Goal: Task Accomplishment & Management: Manage account settings

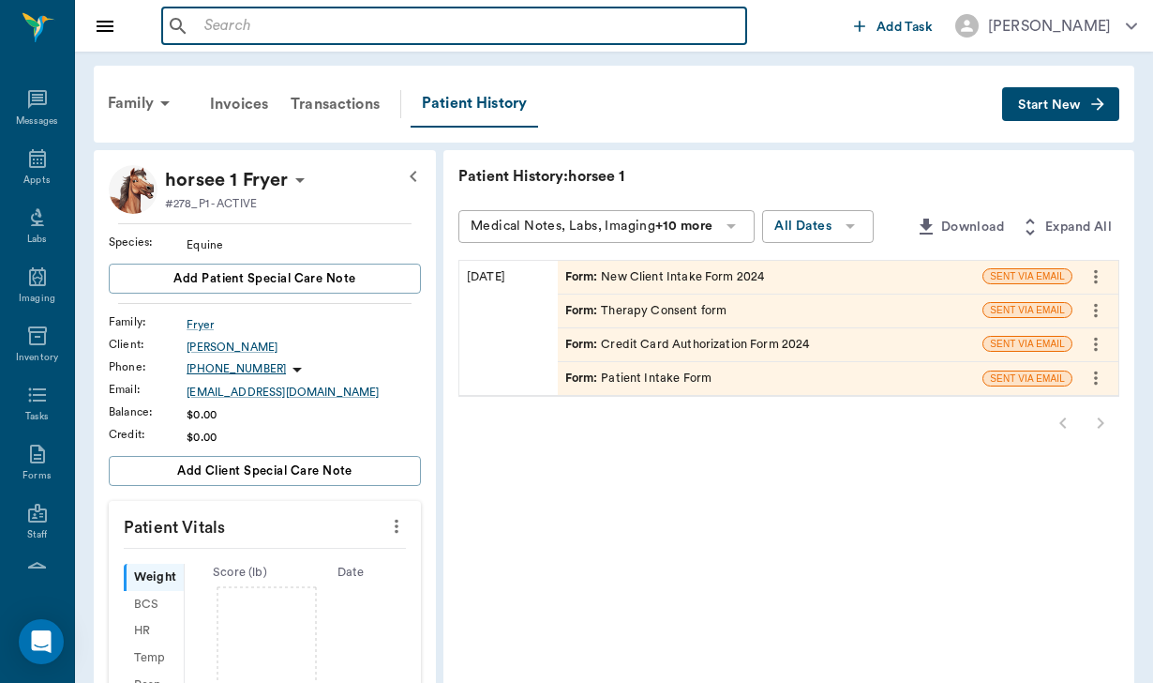
click at [223, 28] on input "text" at bounding box center [468, 26] width 542 height 26
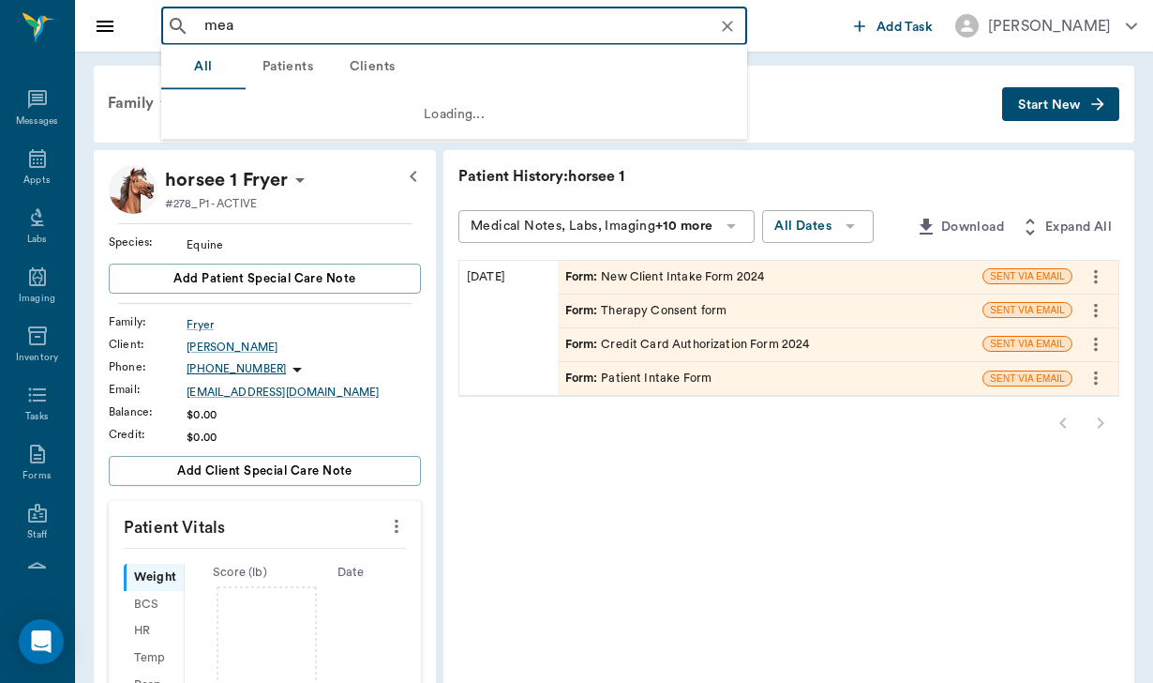
type input "[PERSON_NAME]"
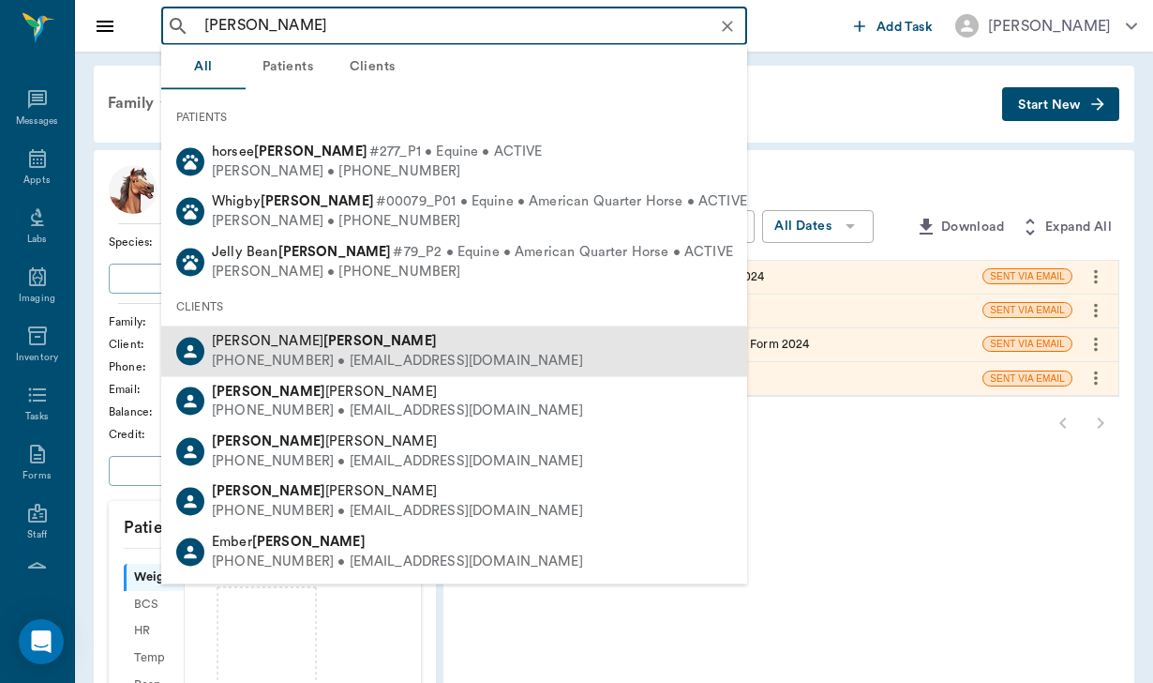
click at [335, 365] on div "[PHONE_NUMBER] • [EMAIL_ADDRESS][DOMAIN_NAME]" at bounding box center [397, 361] width 371 height 20
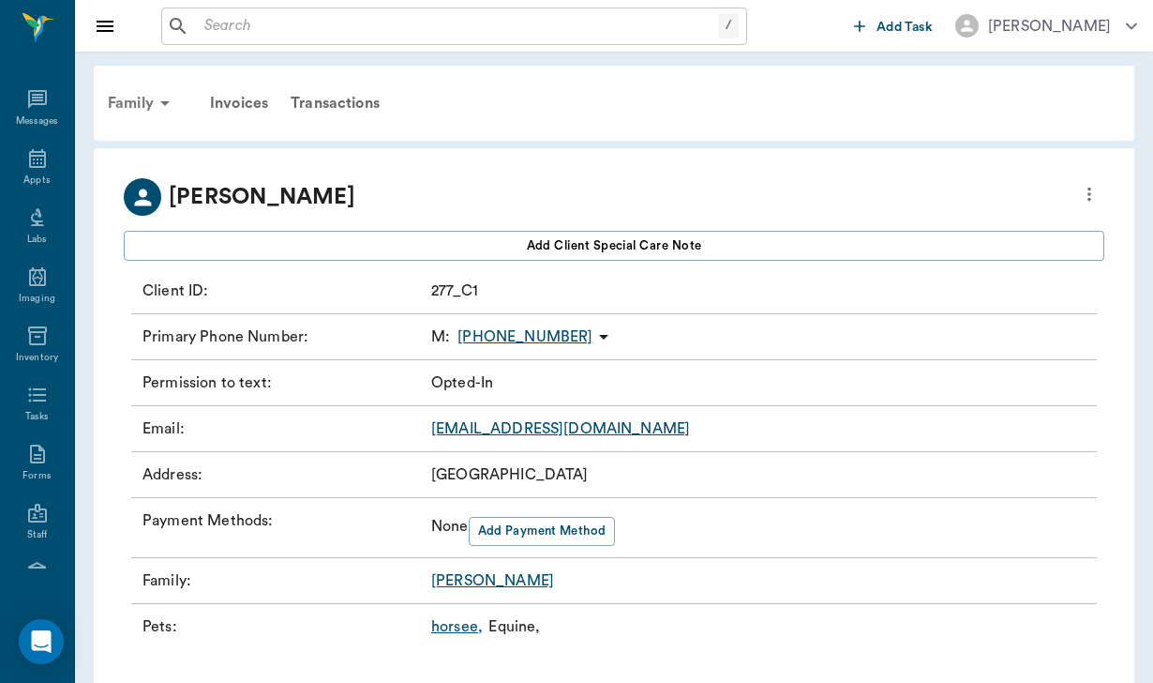
click at [117, 112] on div "Family" at bounding box center [142, 103] width 91 height 45
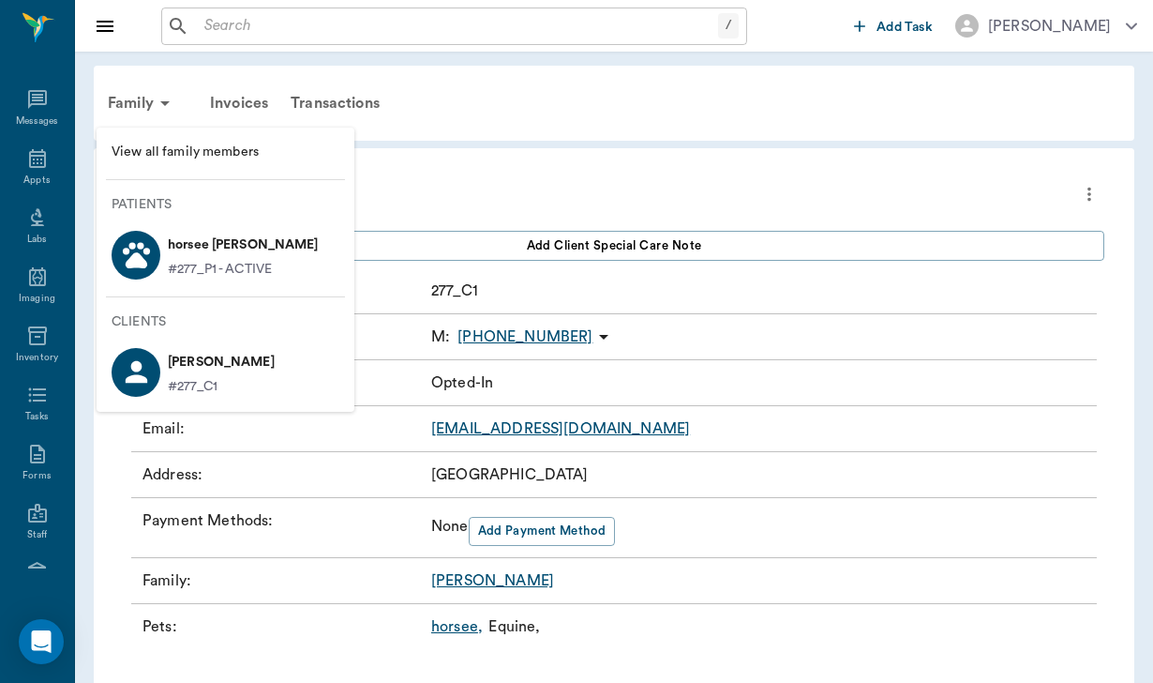
click at [230, 238] on p "horsee [PERSON_NAME]" at bounding box center [243, 245] width 151 height 30
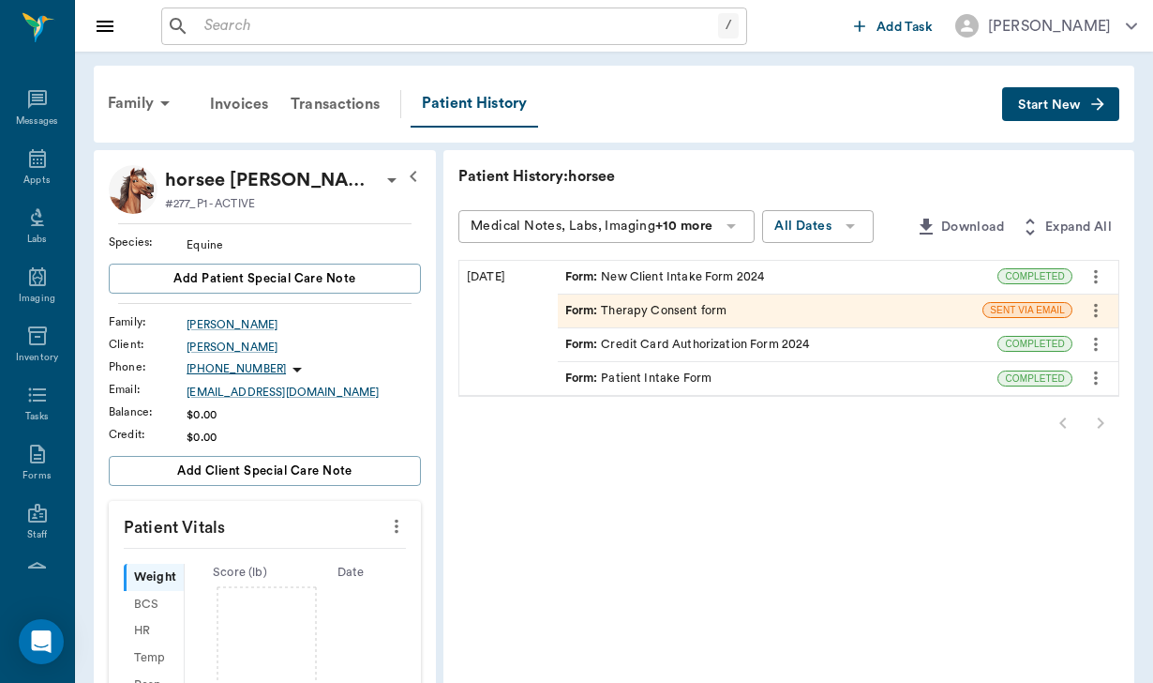
click at [667, 274] on div "Form : New Client Intake Form 2024" at bounding box center [665, 277] width 200 height 18
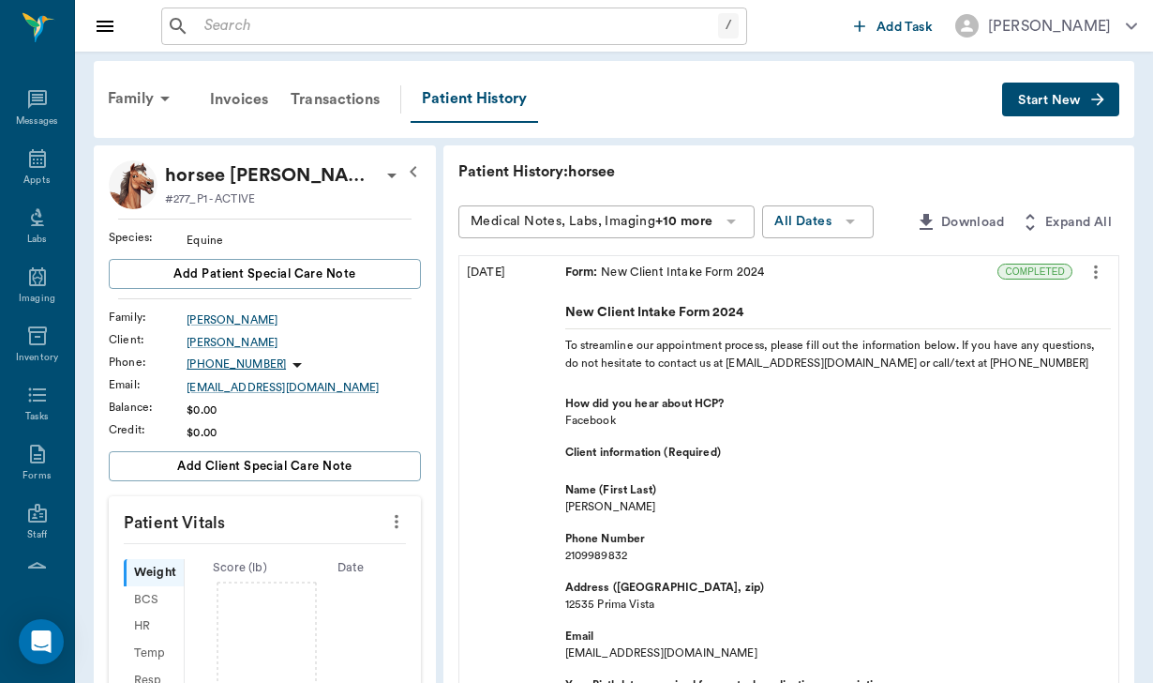
scroll to position [11, 0]
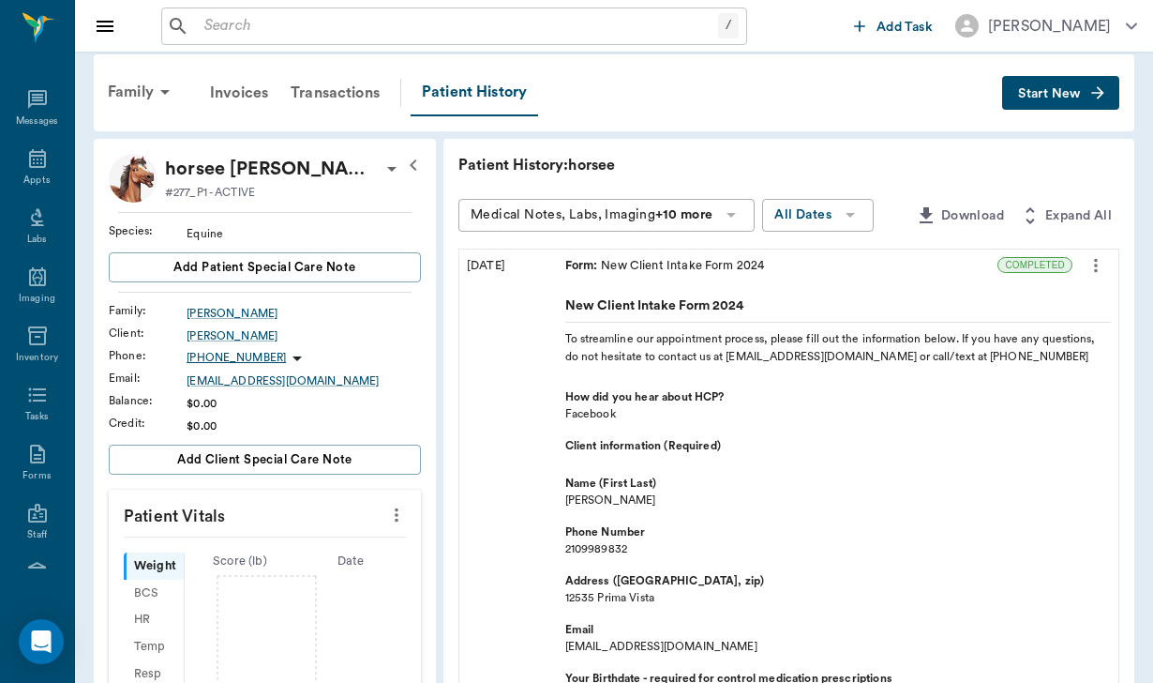
click at [773, 265] on div "Form : New Client Intake Form 2024" at bounding box center [778, 265] width 441 height 33
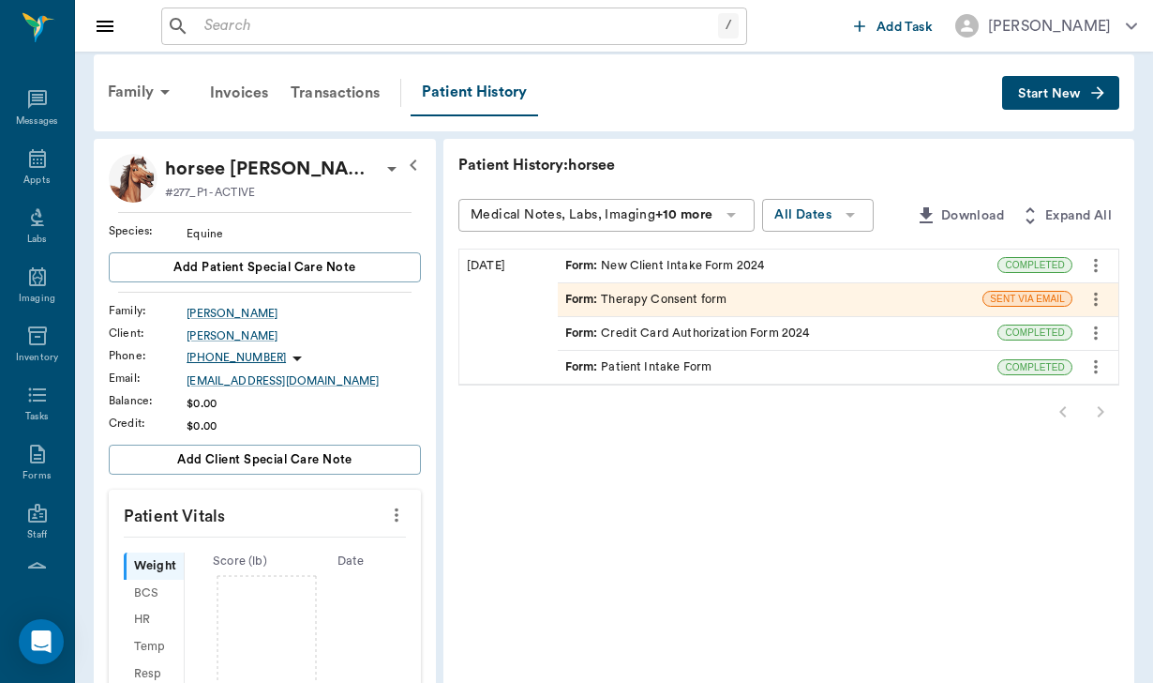
click at [728, 336] on div "Form : Credit Card Authorization Form 2024" at bounding box center [778, 333] width 441 height 33
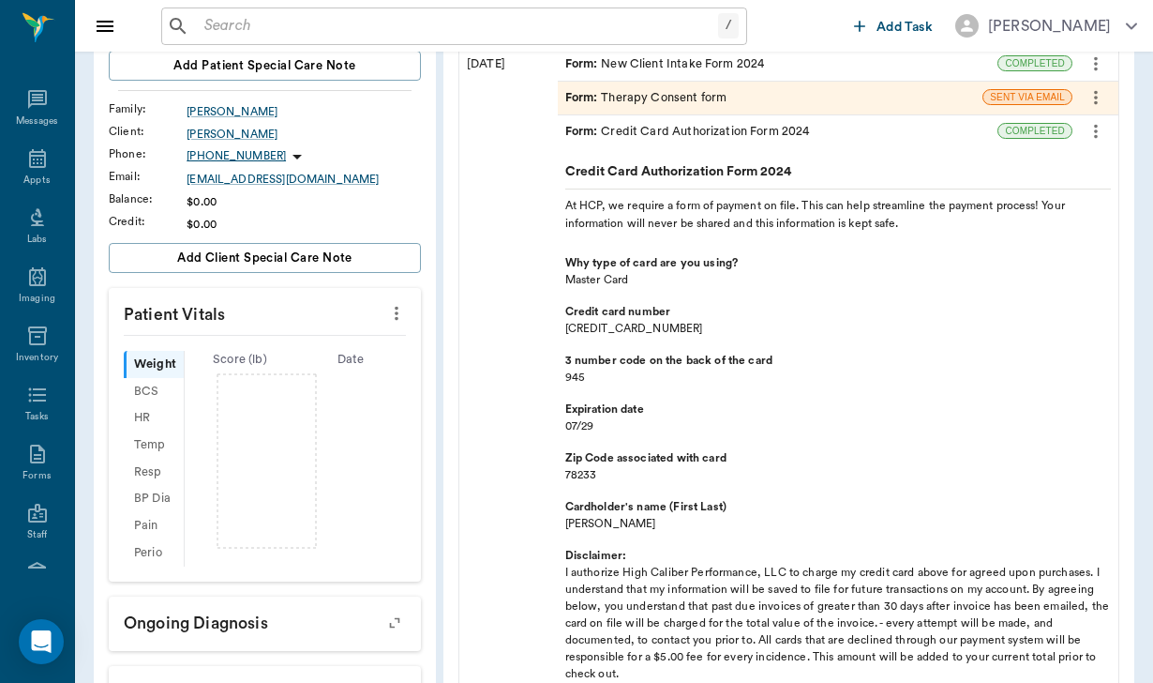
scroll to position [215, 0]
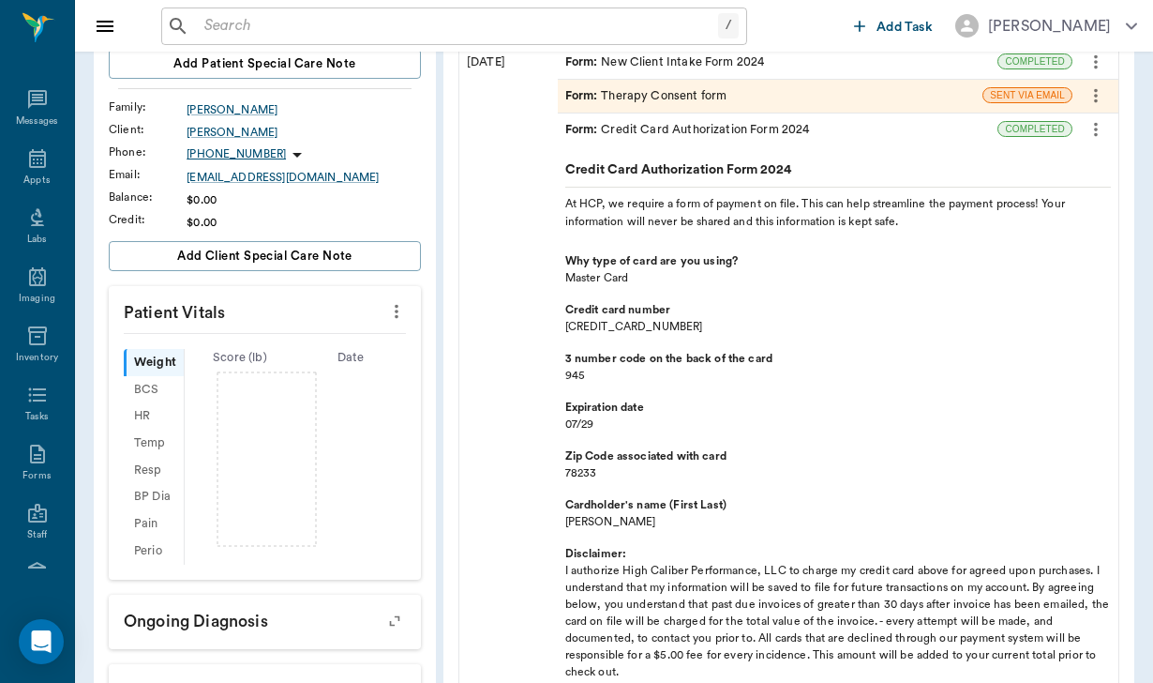
click at [763, 154] on div "Credit Card Authorization Form 2024 At HCP, we require a form of payment on fil…" at bounding box center [838, 544] width 546 height 781
click at [765, 135] on div "Form : Credit Card Authorization Form 2024" at bounding box center [778, 129] width 441 height 33
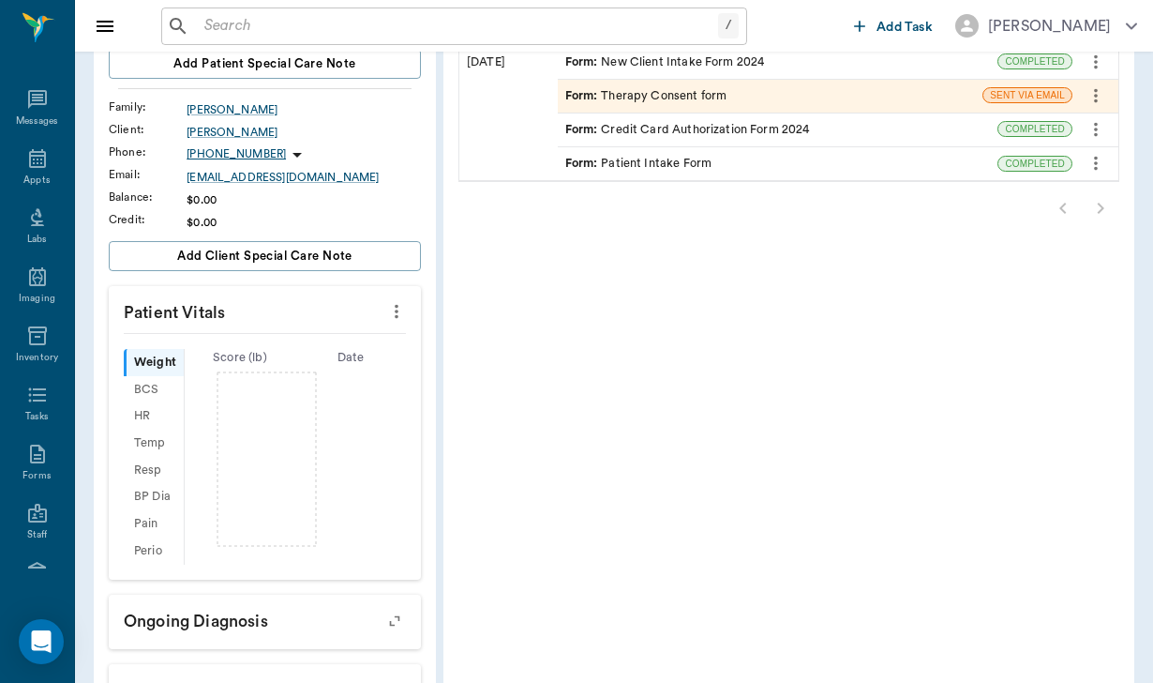
click at [723, 161] on div "Form : Patient Intake Form" at bounding box center [778, 163] width 441 height 33
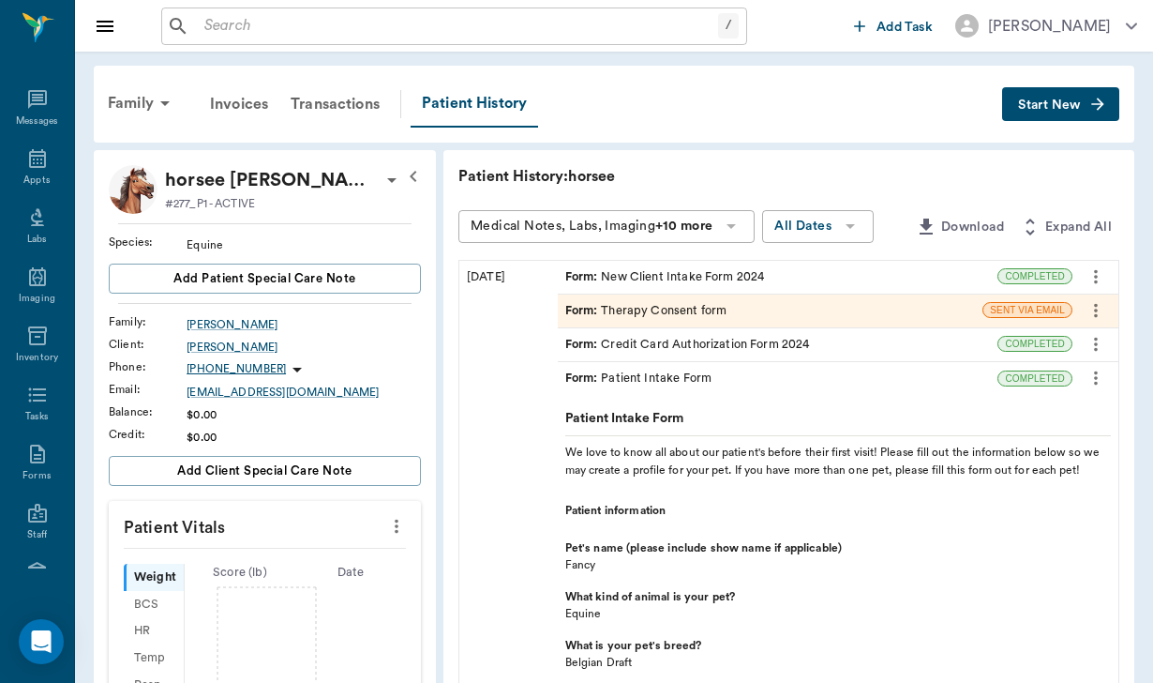
scroll to position [0, 0]
click at [381, 181] on icon at bounding box center [392, 180] width 23 height 23
click at [235, 219] on span "Edit profile" at bounding box center [209, 213] width 158 height 20
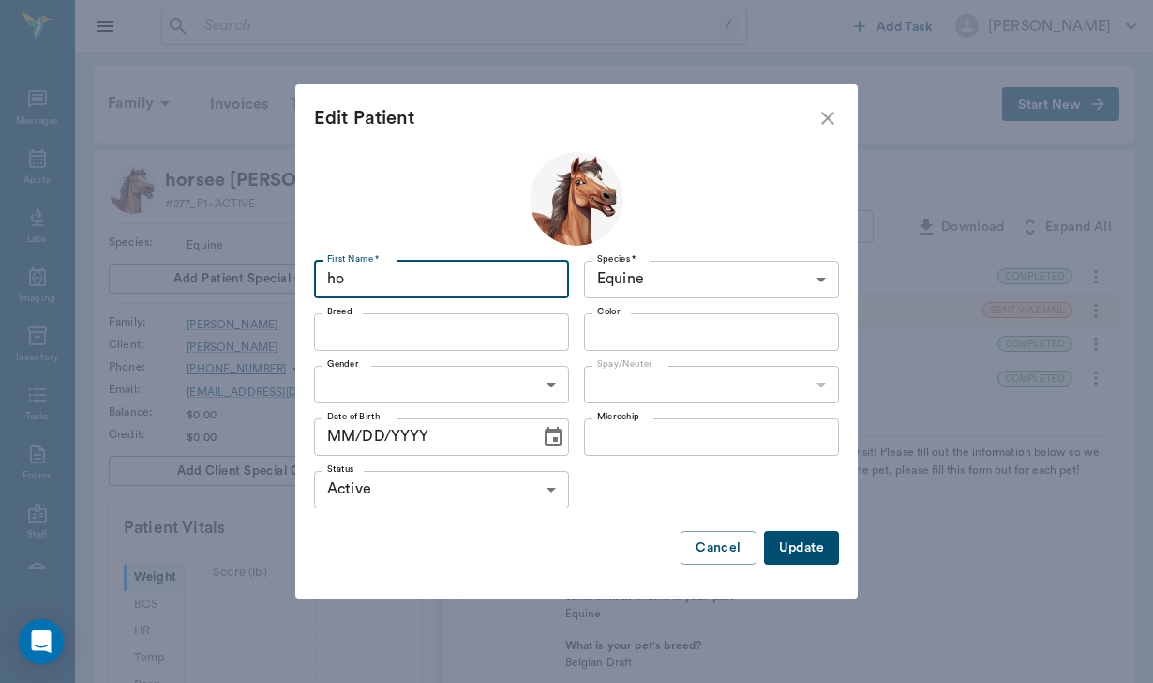
type input "h"
type input "Fancy"
click at [432, 329] on input "Breed" at bounding box center [426, 332] width 213 height 26
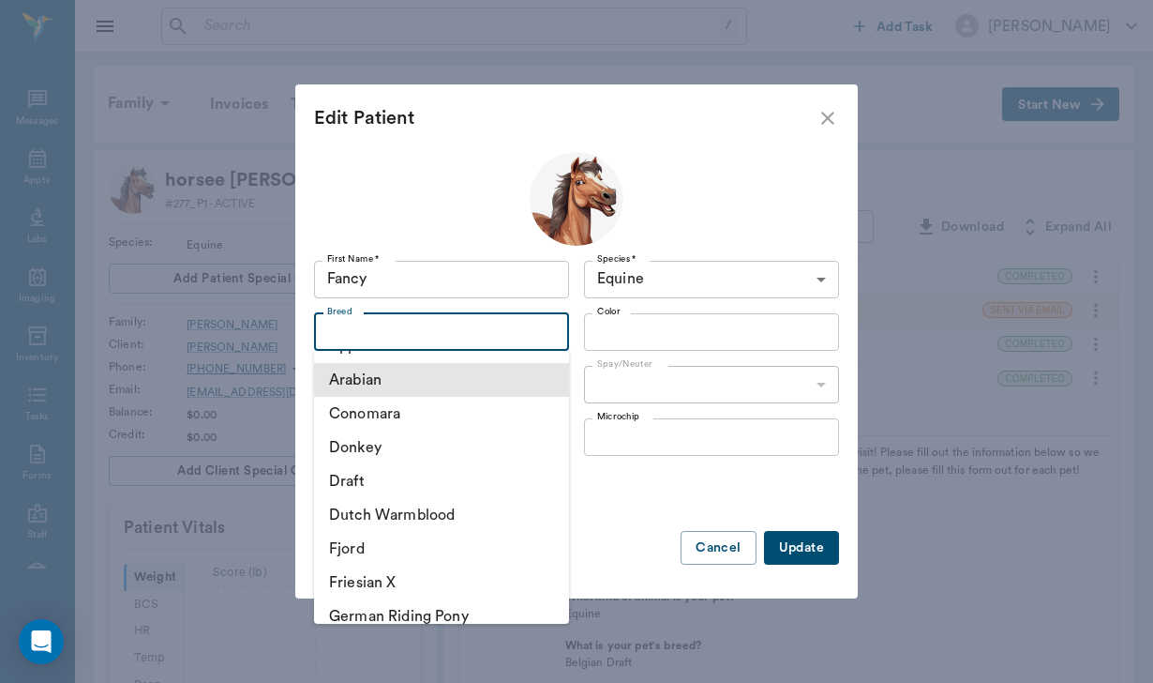
scroll to position [284, 0]
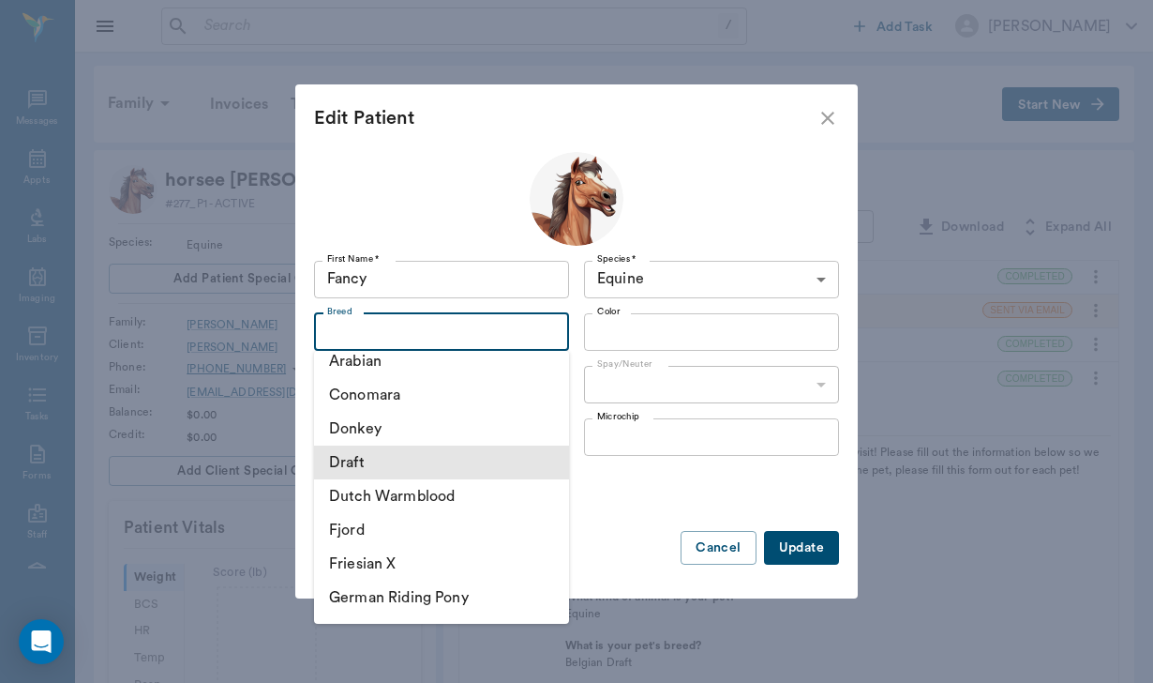
click at [411, 451] on li "Draft" at bounding box center [441, 462] width 255 height 34
type input "Draft"
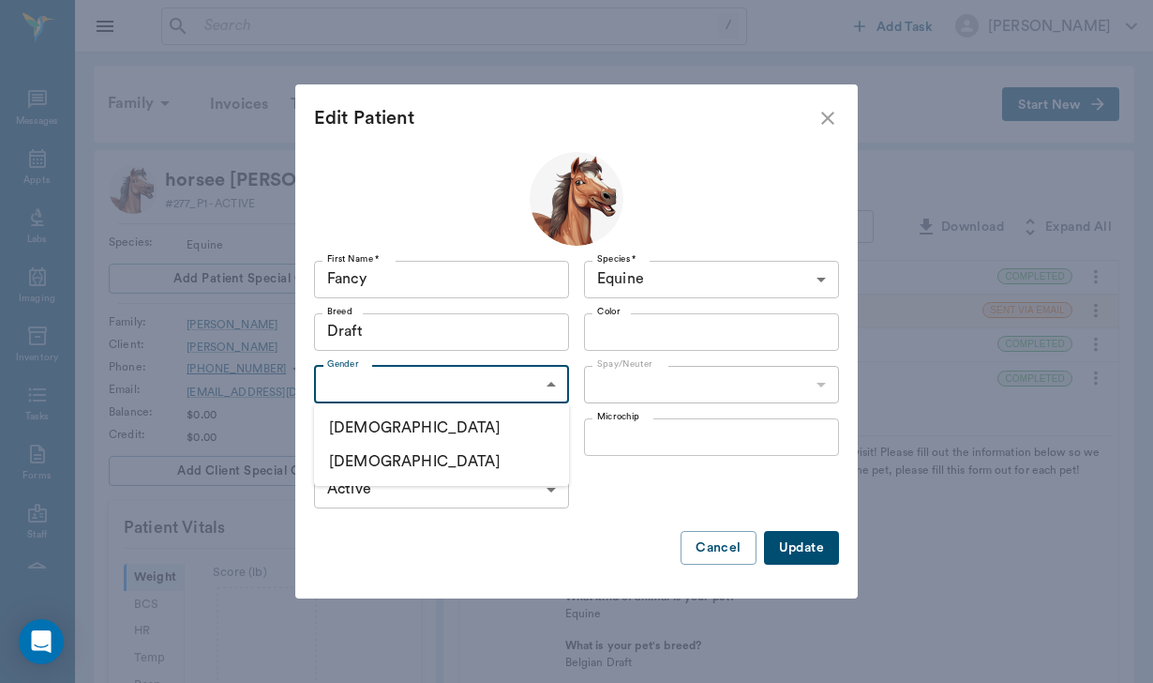
click at [411, 383] on body "/ ​ Add Task [PERSON_NAME] Nectar Messages Appts Labs Imaging Inventory Tasks F…" at bounding box center [576, 587] width 1153 height 1175
click at [406, 459] on li "[DEMOGRAPHIC_DATA]" at bounding box center [441, 461] width 255 height 34
type input "[DEMOGRAPHIC_DATA]"
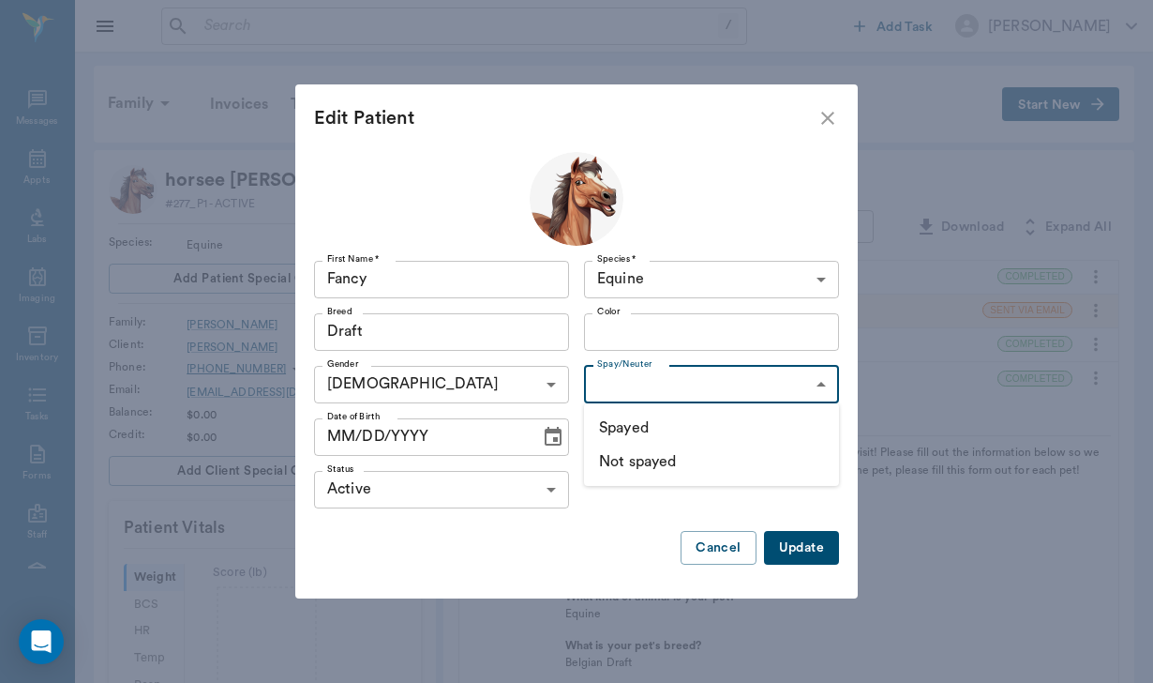
click at [628, 371] on body "/ ​ Add Task [PERSON_NAME] Nectar Messages Appts Labs Imaging Inventory Tasks F…" at bounding box center [576, 587] width 1153 height 1175
click at [636, 463] on li "Not spayed" at bounding box center [711, 461] width 255 height 34
type input "false"
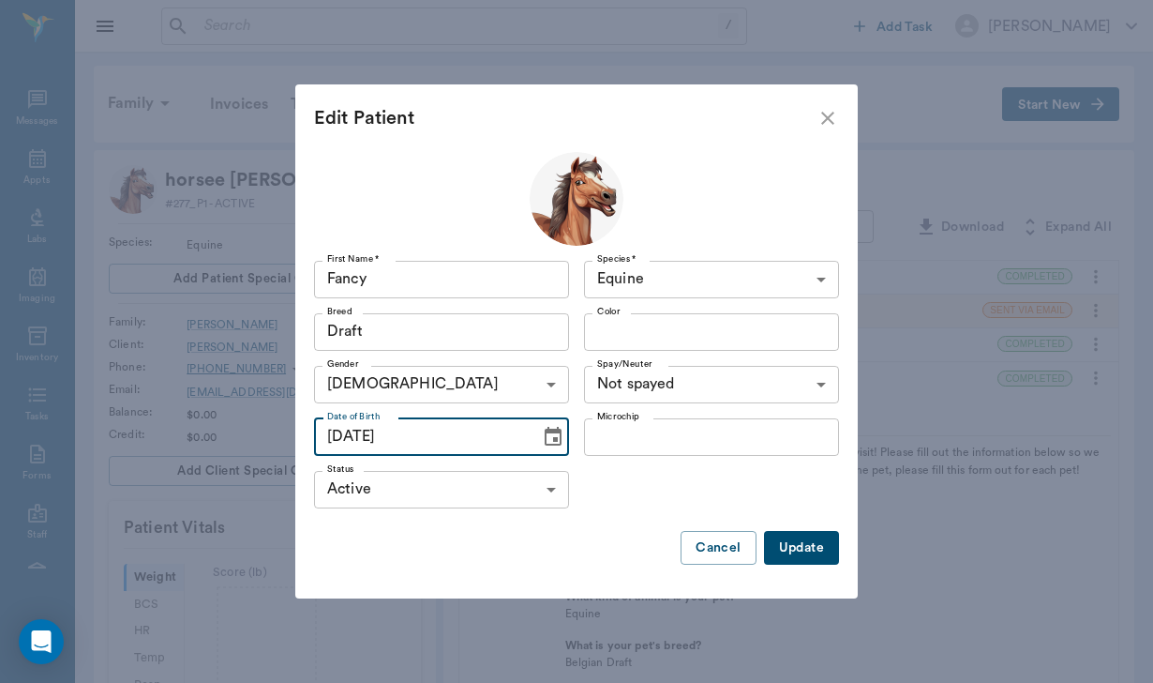
click at [357, 433] on input "[DATE]" at bounding box center [420, 437] width 213 height 38
type input "[DATE]"
click at [802, 555] on button "Update" at bounding box center [801, 548] width 75 height 35
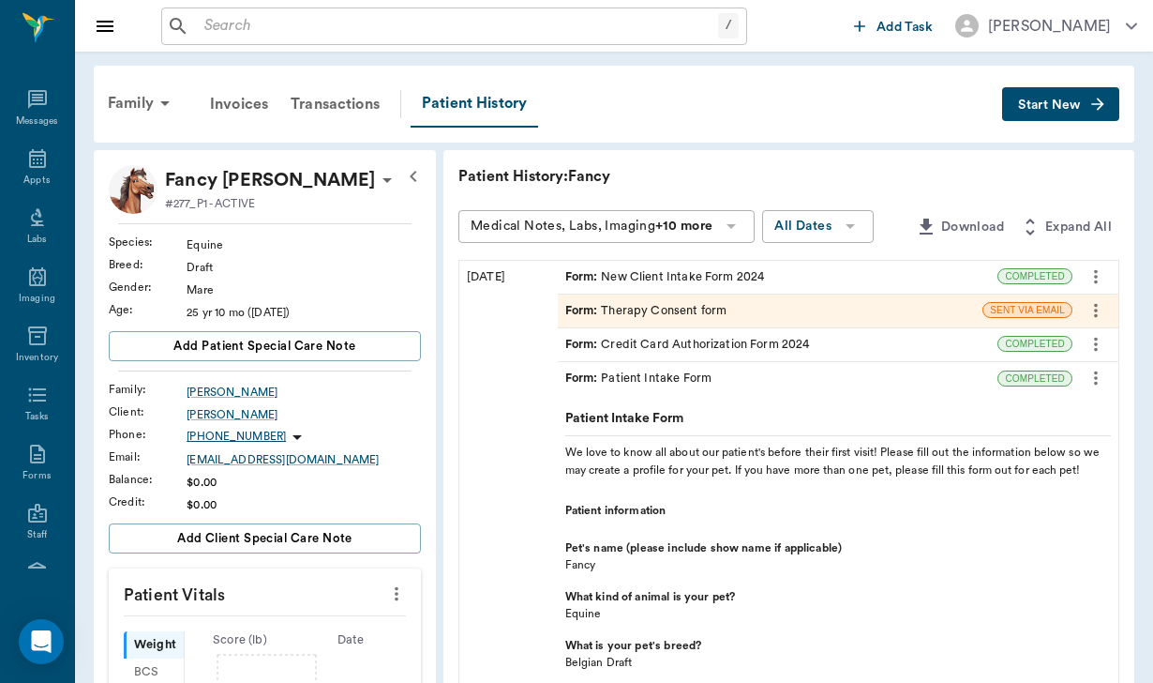
scroll to position [0, 0]
click at [204, 418] on div "[PERSON_NAME]" at bounding box center [304, 414] width 234 height 17
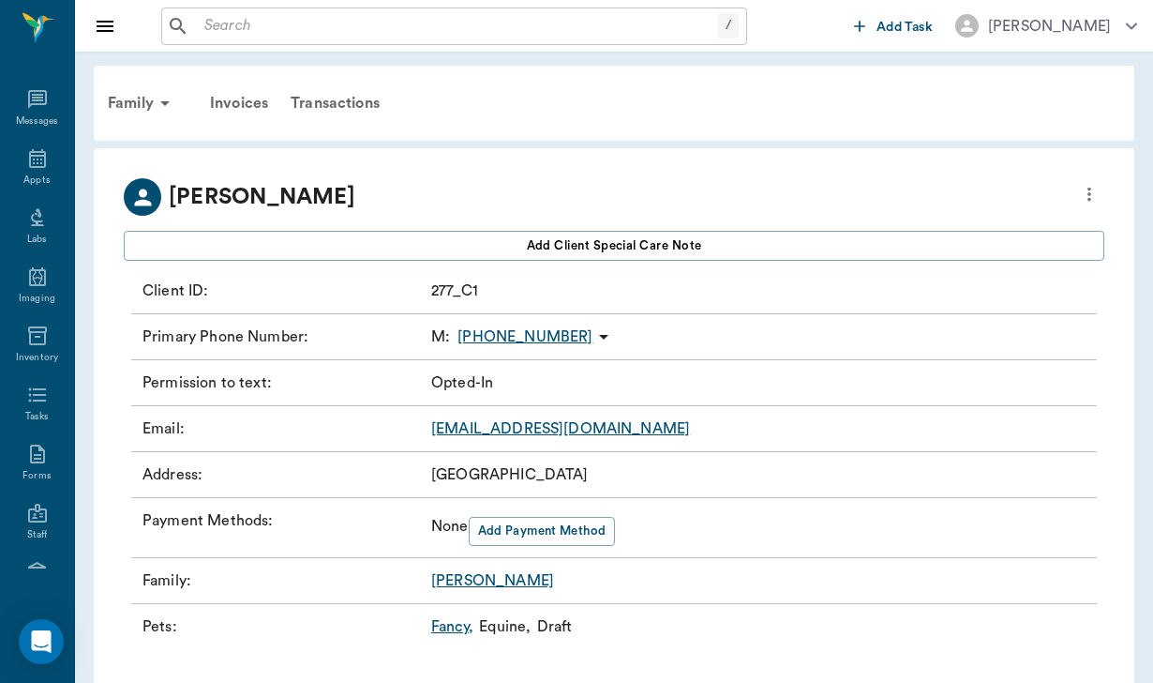
click at [1082, 196] on icon "more" at bounding box center [1089, 194] width 21 height 23
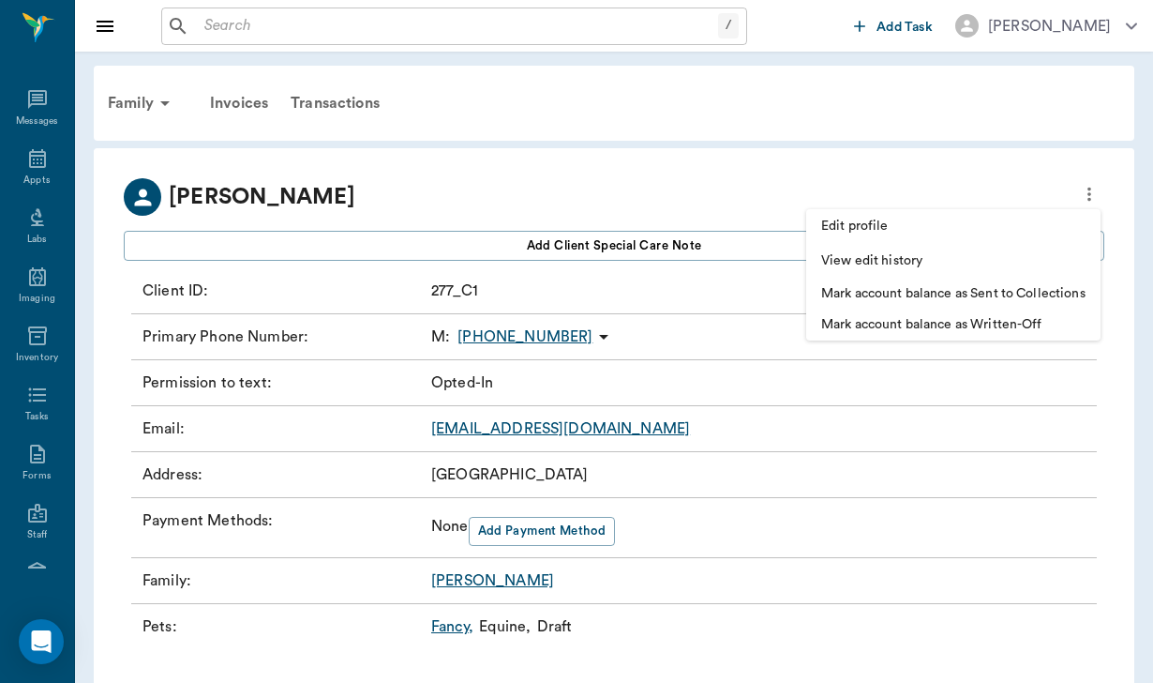
click at [866, 217] on span "Edit profile" at bounding box center [953, 227] width 264 height 20
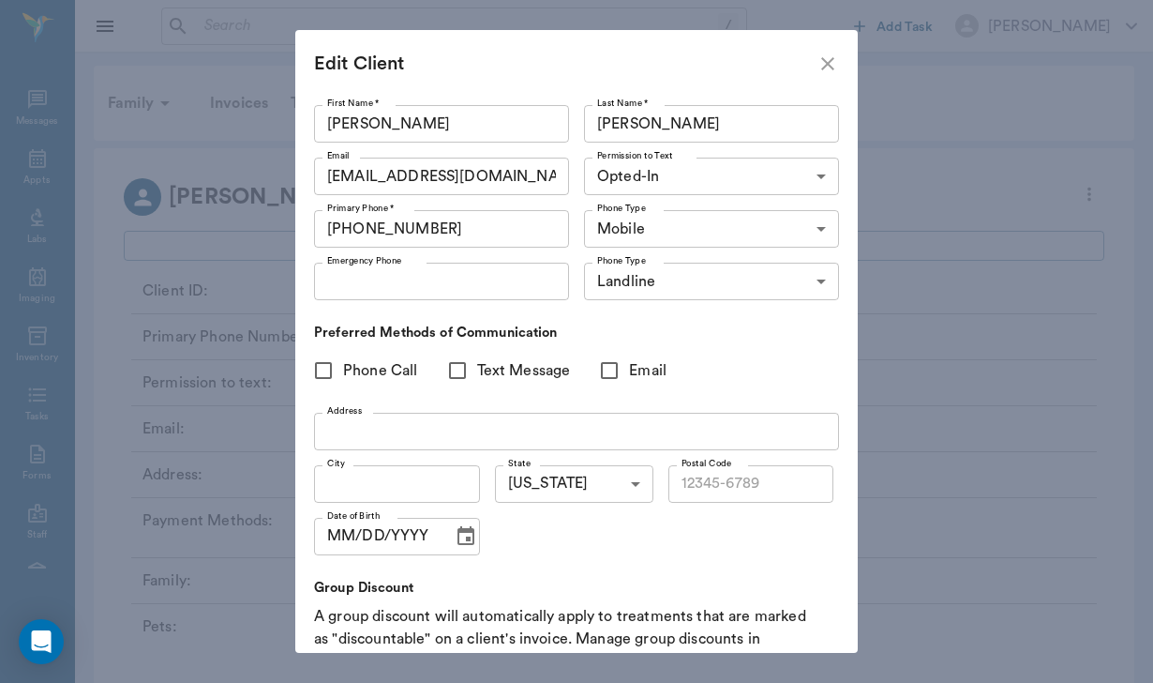
click at [327, 371] on input "Phone Call" at bounding box center [323, 370] width 39 height 39
checkbox input "true"
click at [458, 368] on input "Text Message" at bounding box center [457, 370] width 39 height 39
checkbox input "true"
click at [608, 368] on input "Email" at bounding box center [609, 370] width 39 height 39
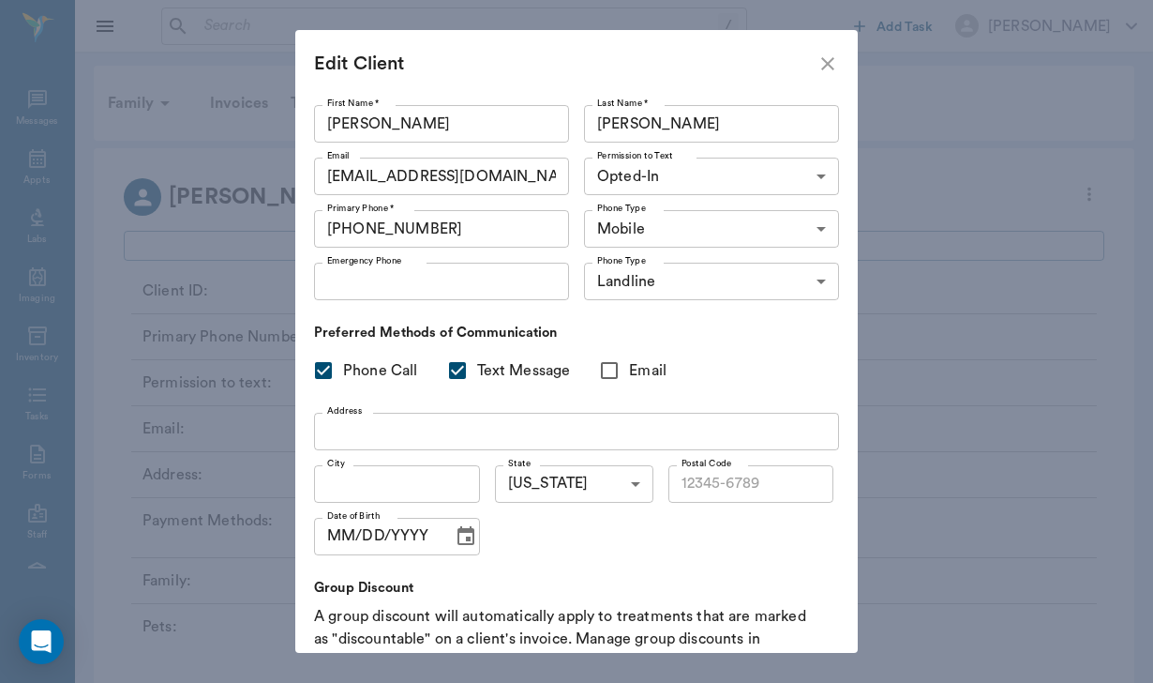
checkbox input "true"
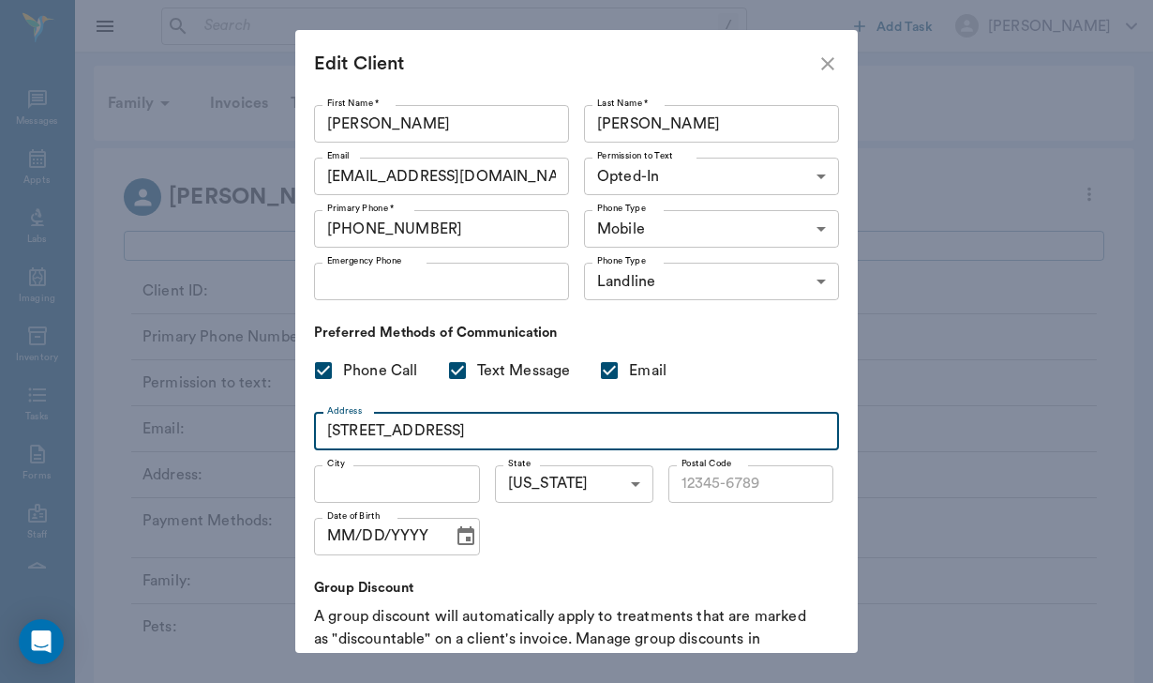
type input "[STREET_ADDRESS]"
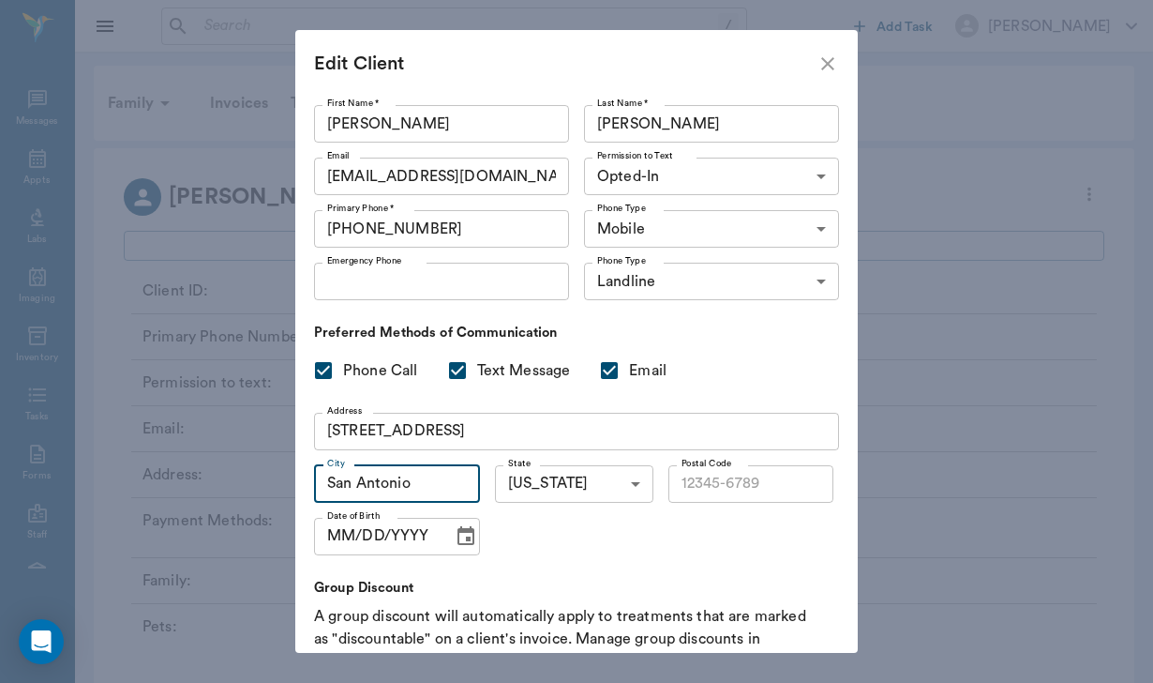
type input "San Antonio"
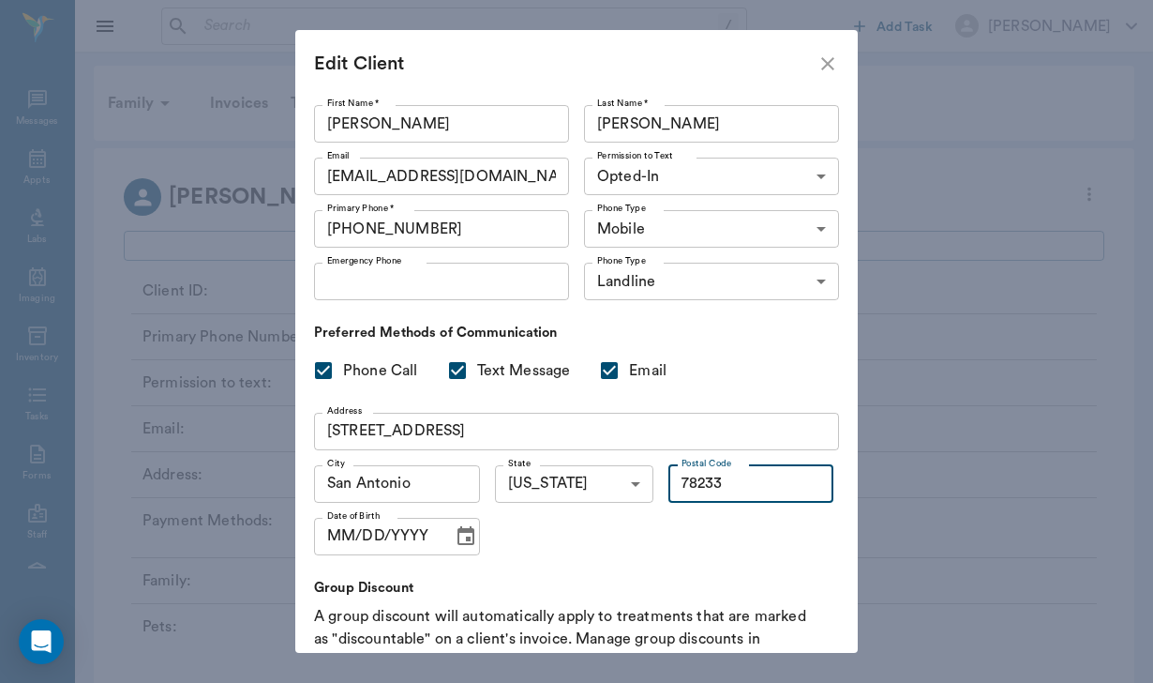
type input "78233"
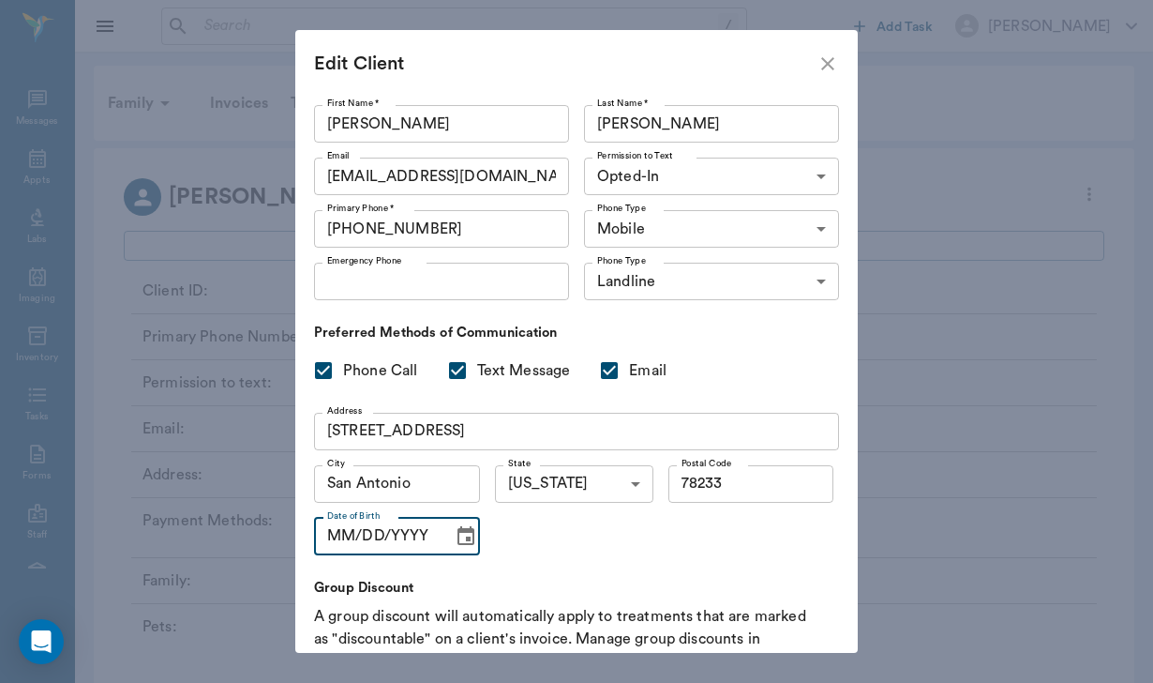
click at [337, 537] on input "MM/DD/YYYY" at bounding box center [377, 537] width 126 height 38
type input "[DATE]"
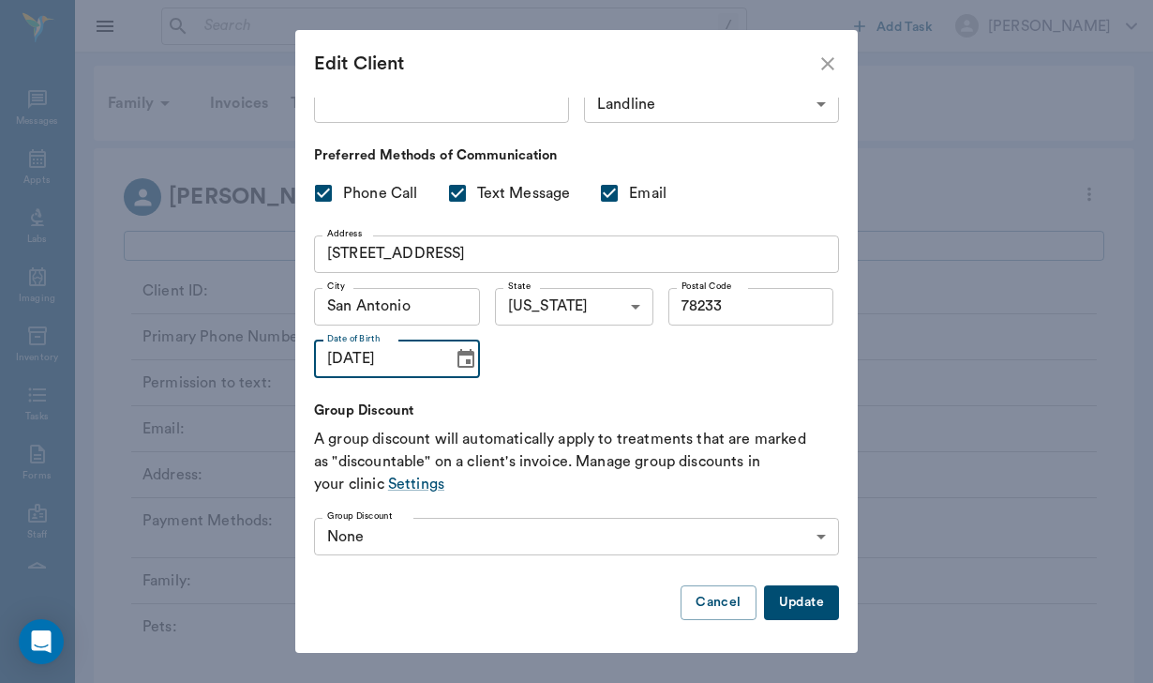
scroll to position [176, 0]
click at [794, 606] on button "Update" at bounding box center [801, 603] width 75 height 35
type input "UNKNOWN"
checkbox input "false"
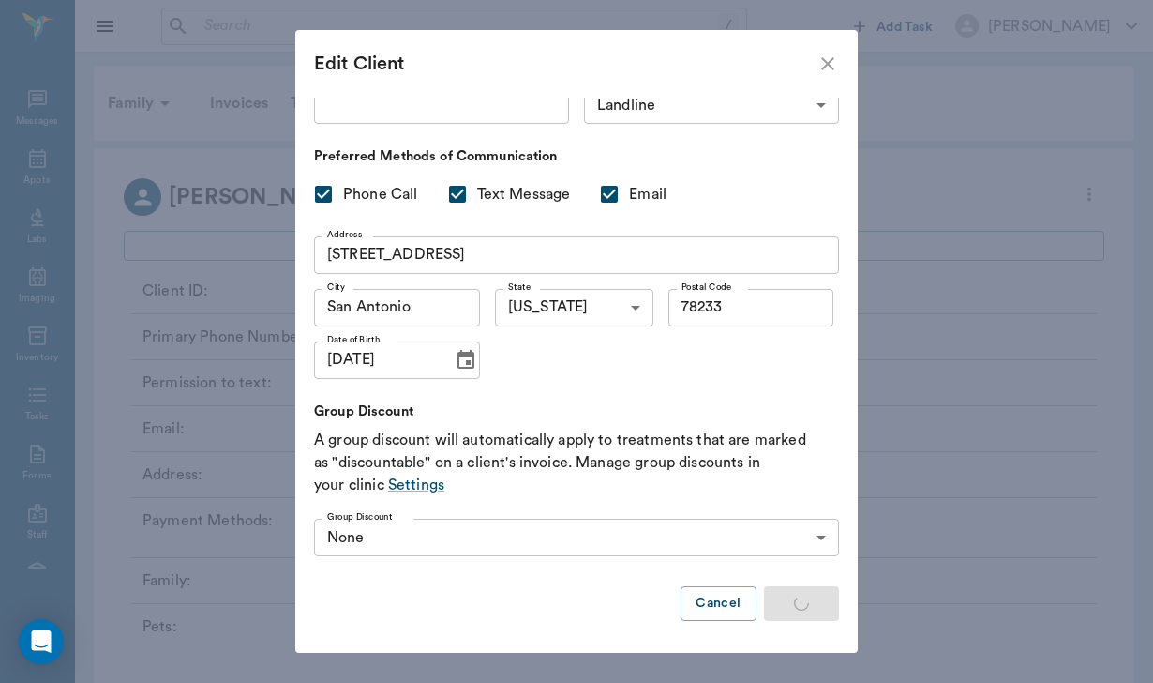
checkbox input "false"
type input "MM/DD/YYYY"
type input "OPT_IN"
checkbox input "true"
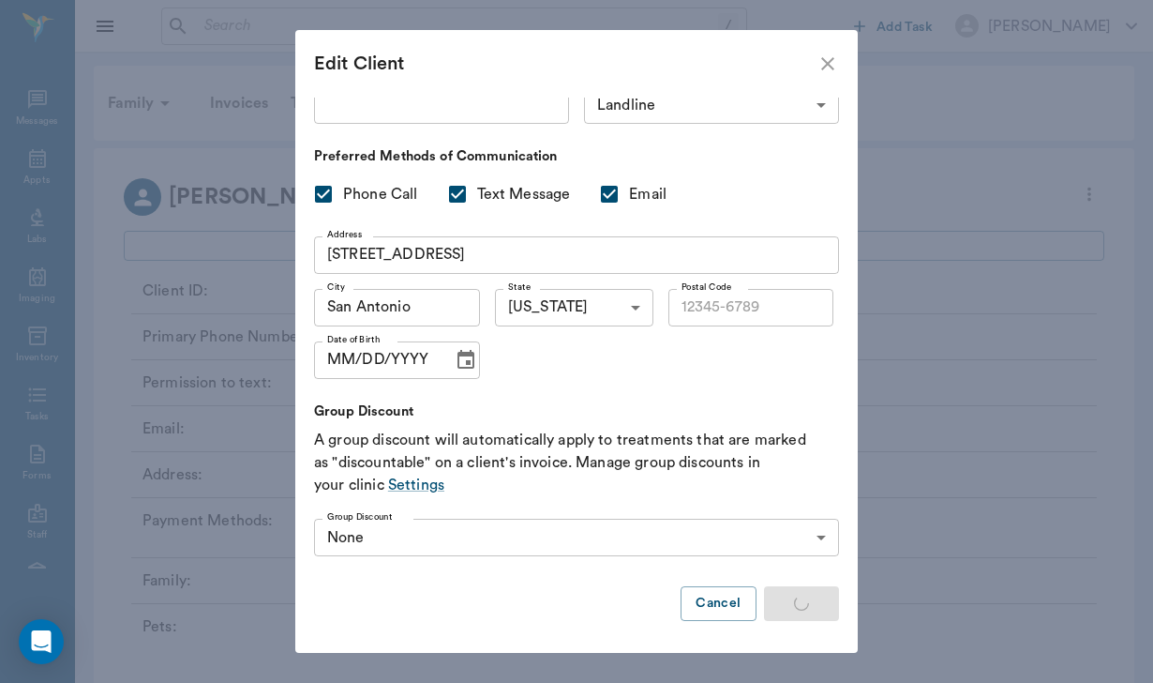
checkbox input "true"
type input "78233"
type input "[DATE]"
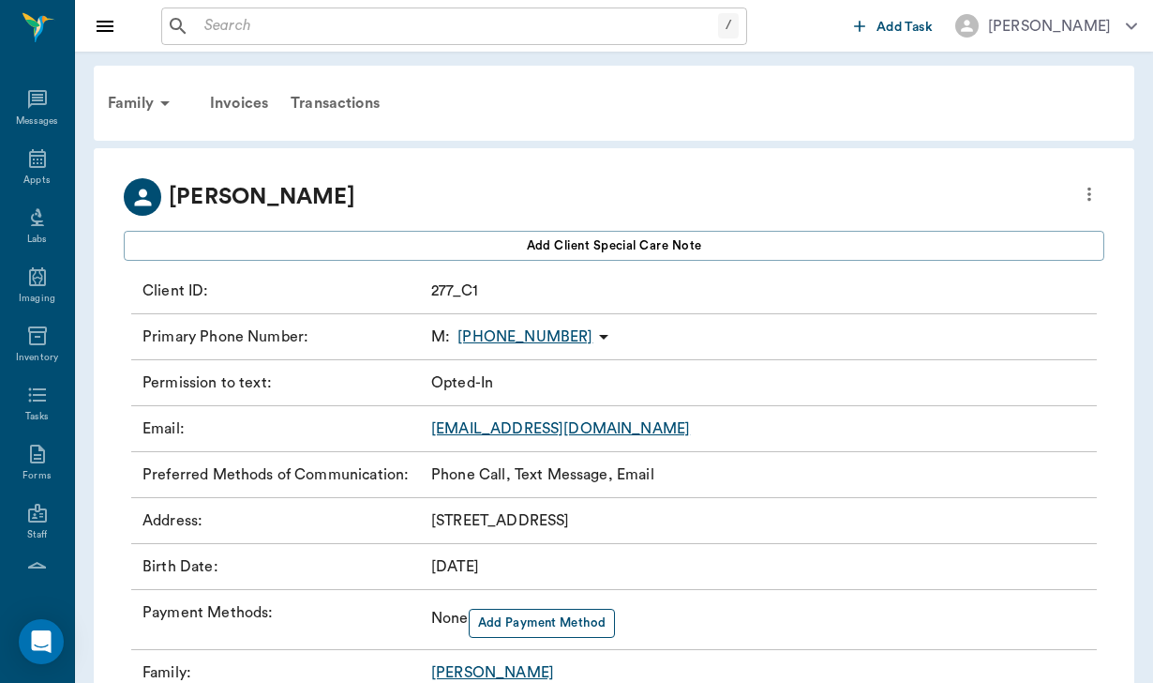
click at [579, 615] on button "Add Payment Method" at bounding box center [542, 623] width 147 height 29
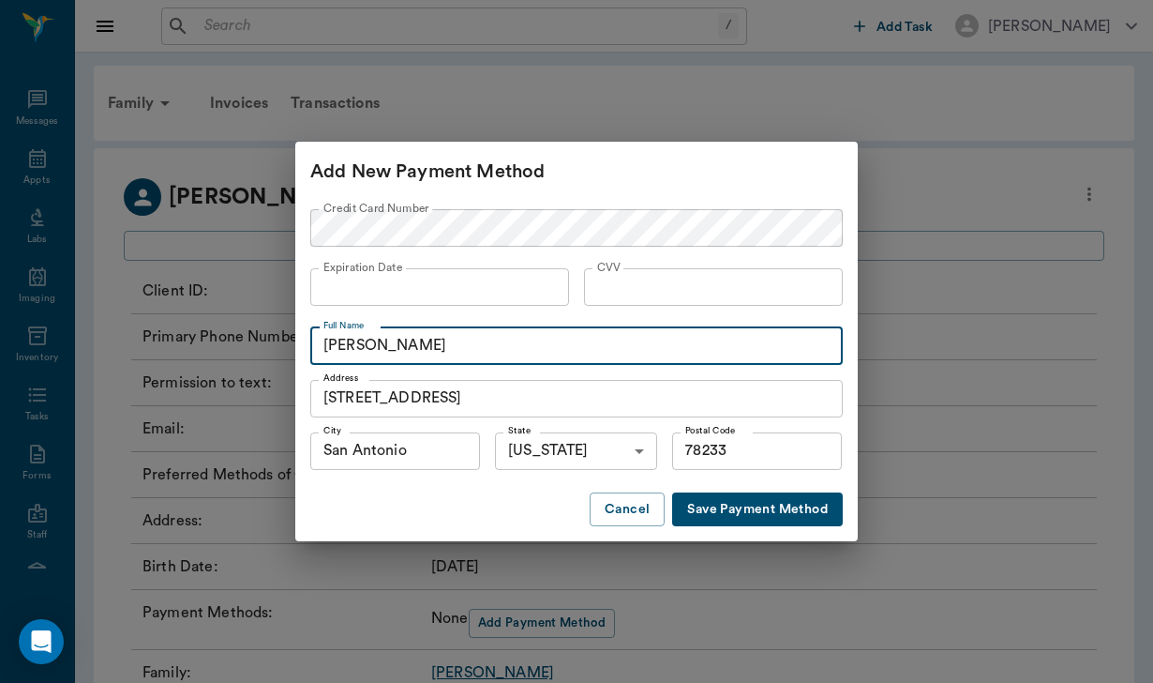
type input "[PERSON_NAME]"
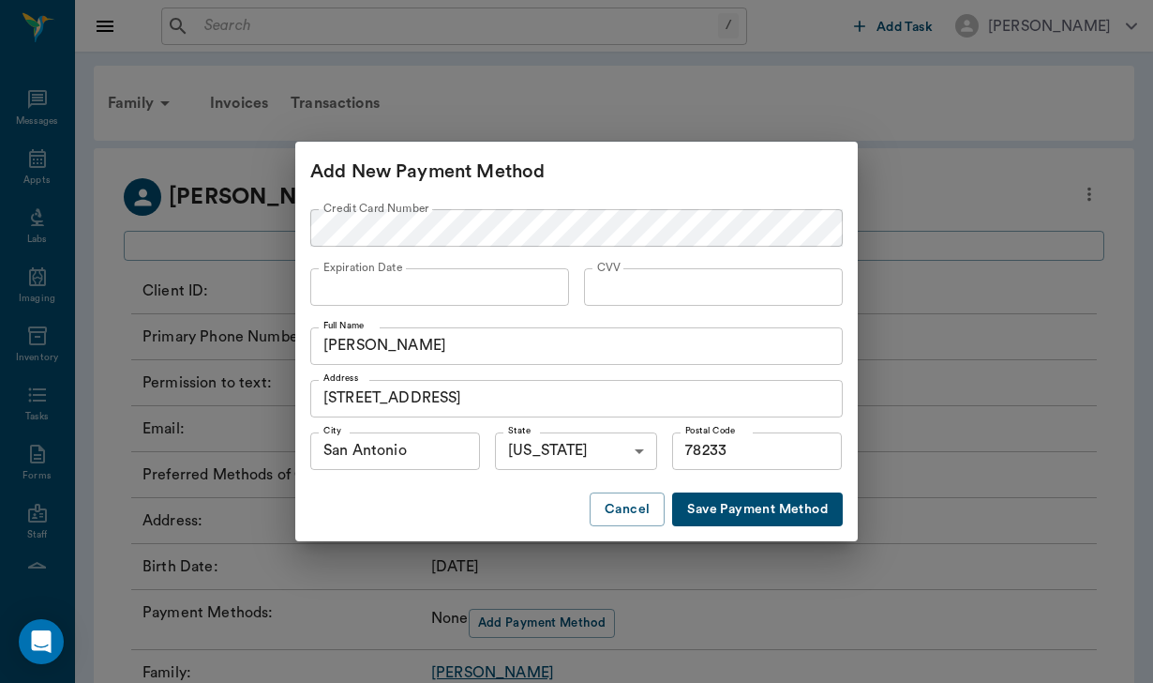
click at [739, 507] on button "Save Payment Method" at bounding box center [757, 509] width 171 height 35
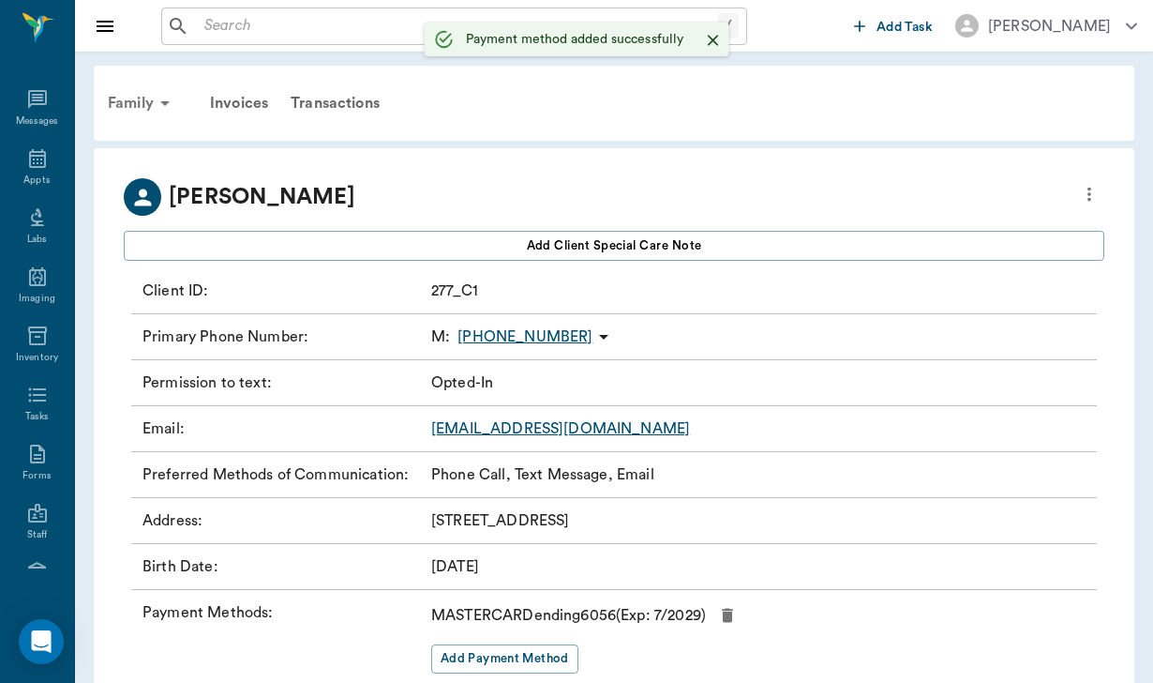
click at [143, 100] on div "Family" at bounding box center [142, 103] width 91 height 45
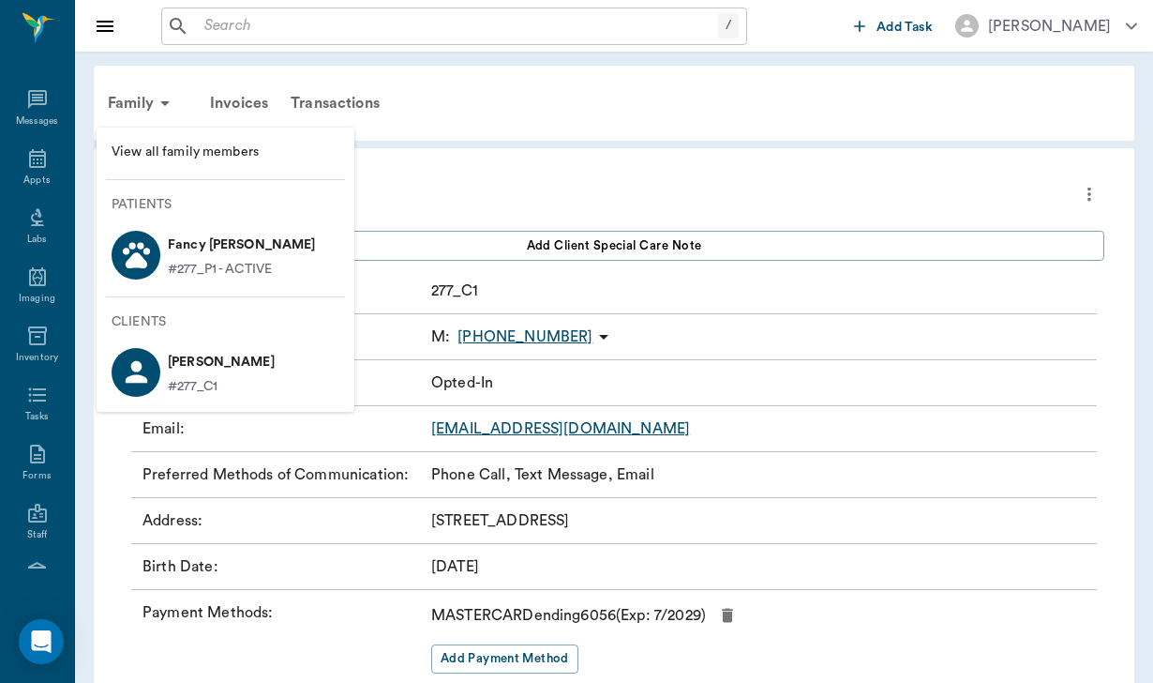
click at [222, 249] on p "Fancy [PERSON_NAME]" at bounding box center [242, 245] width 148 height 30
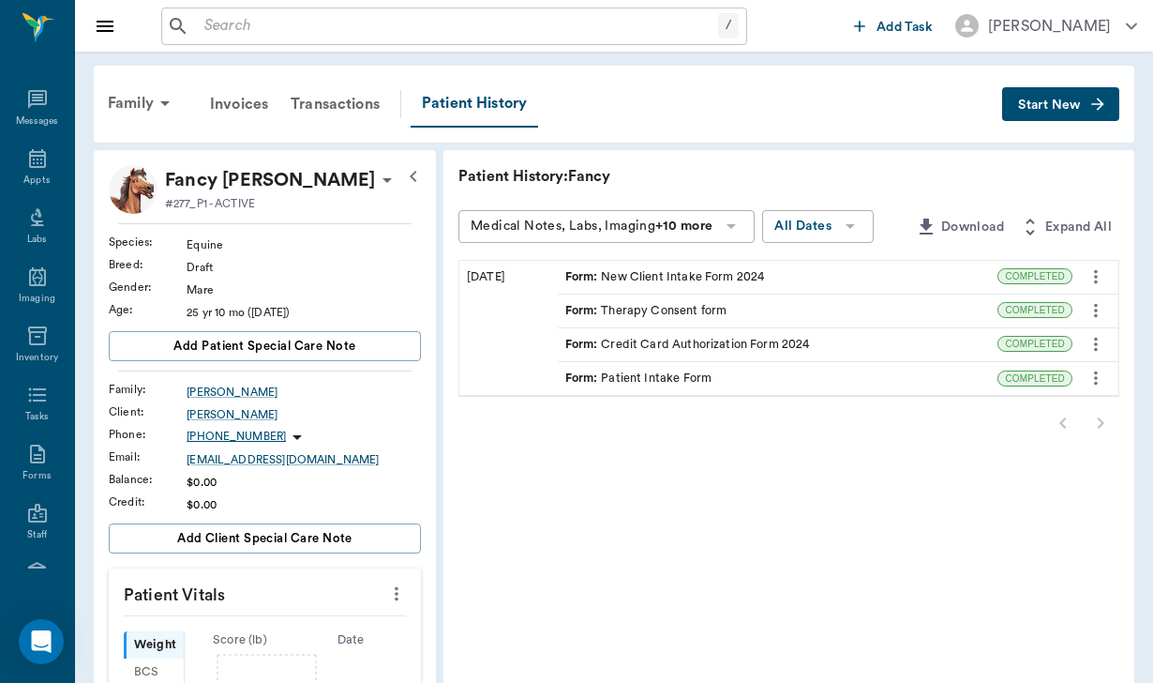
click at [642, 340] on div "Form : Credit Card Authorization Form 2024" at bounding box center [687, 345] width 245 height 18
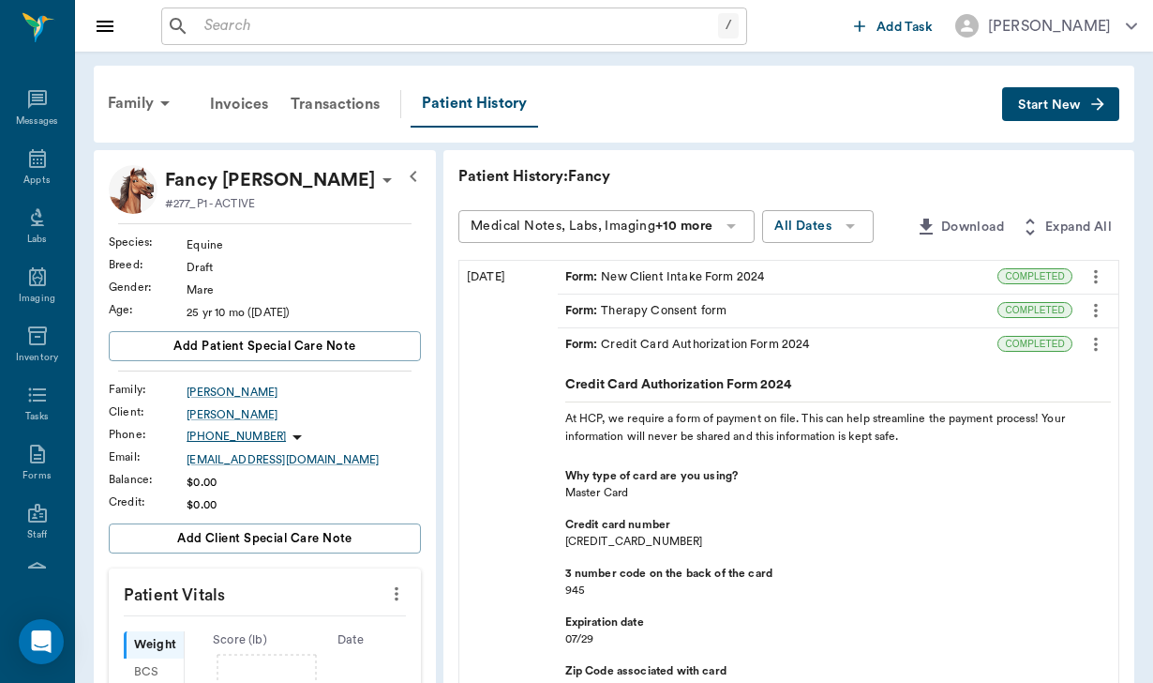
click at [859, 340] on div "Form : Credit Card Authorization Form 2024" at bounding box center [778, 344] width 441 height 33
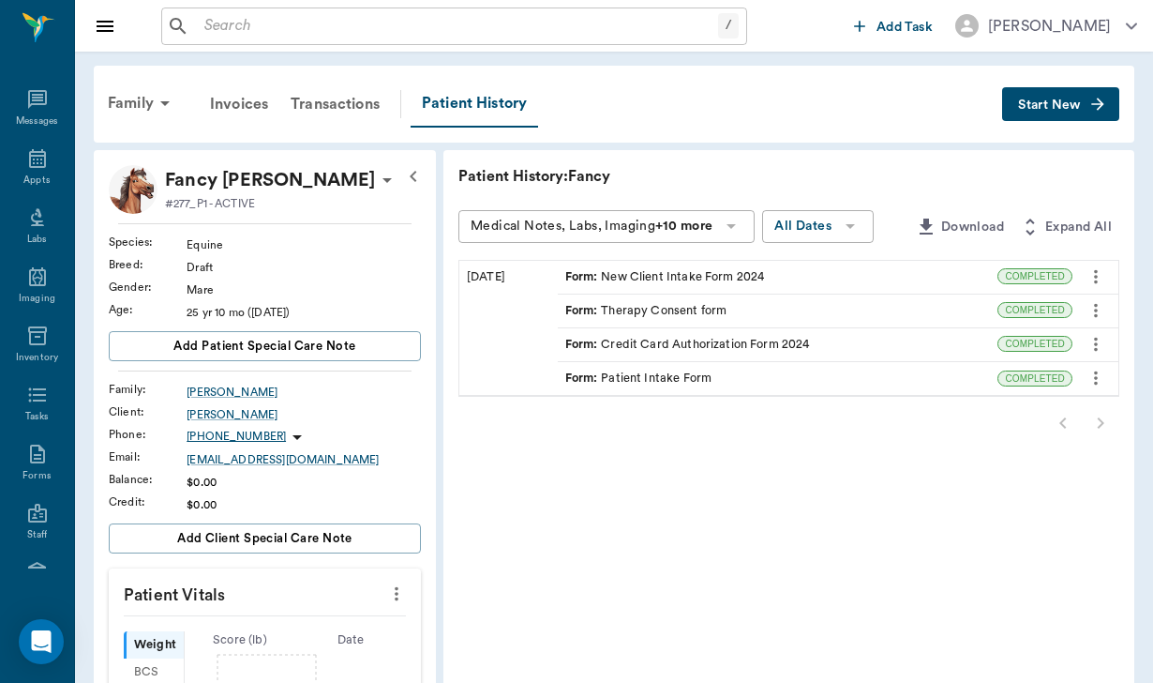
click at [781, 277] on div "Form : New Client Intake Form 2024" at bounding box center [778, 277] width 441 height 33
